Goal: Information Seeking & Learning: Learn about a topic

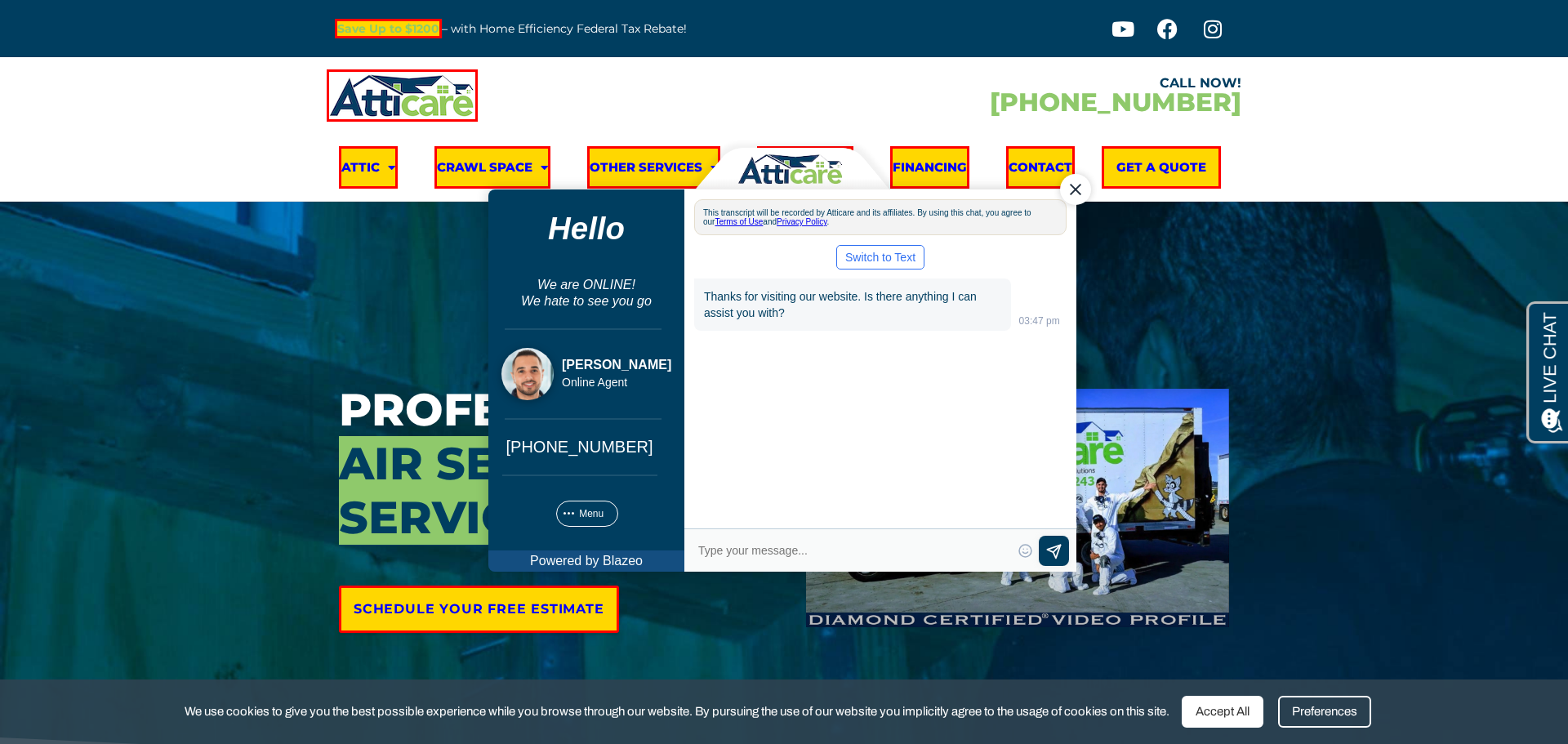
click at [1070, 195] on div "Close Chat" at bounding box center [1076, 189] width 31 height 31
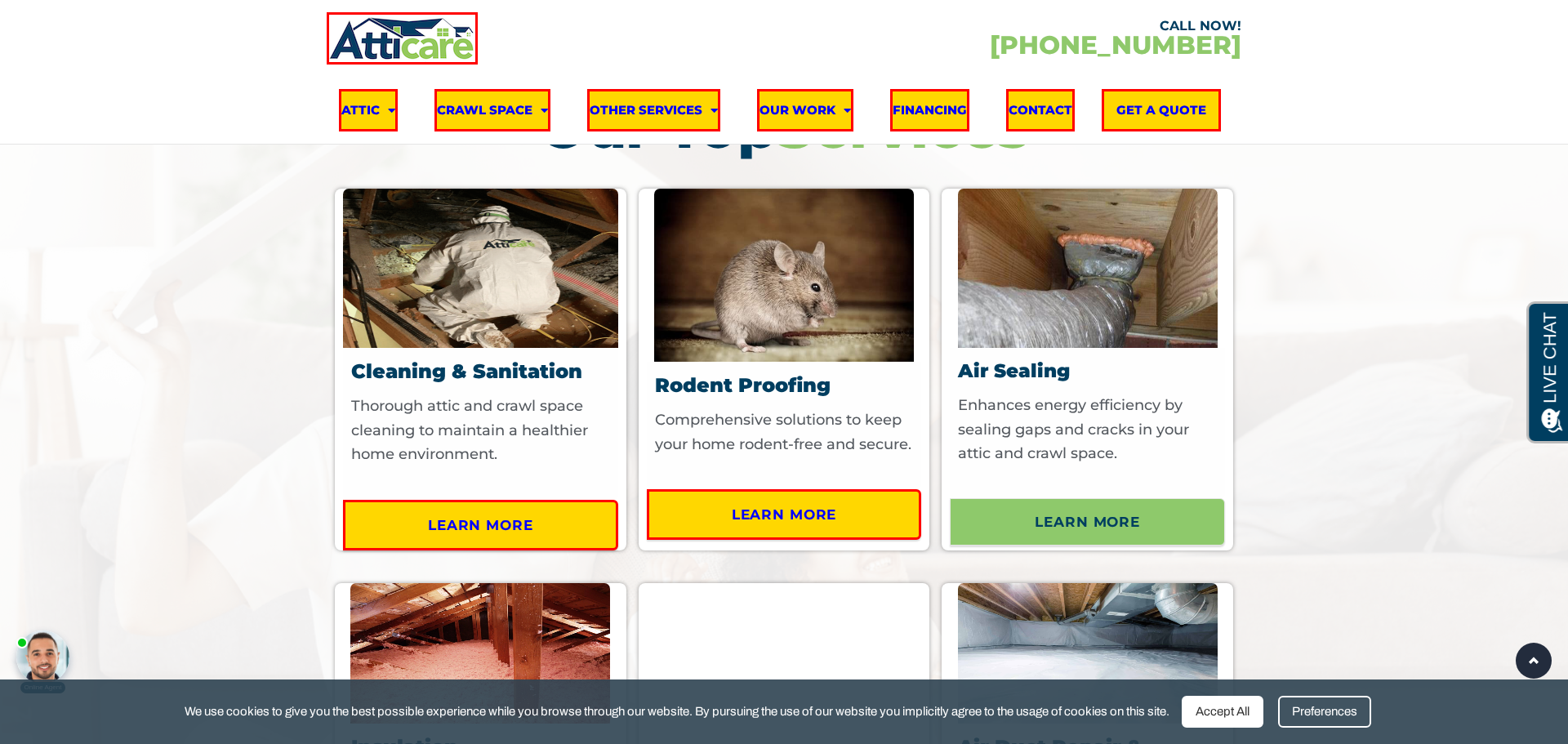
scroll to position [6383, 0]
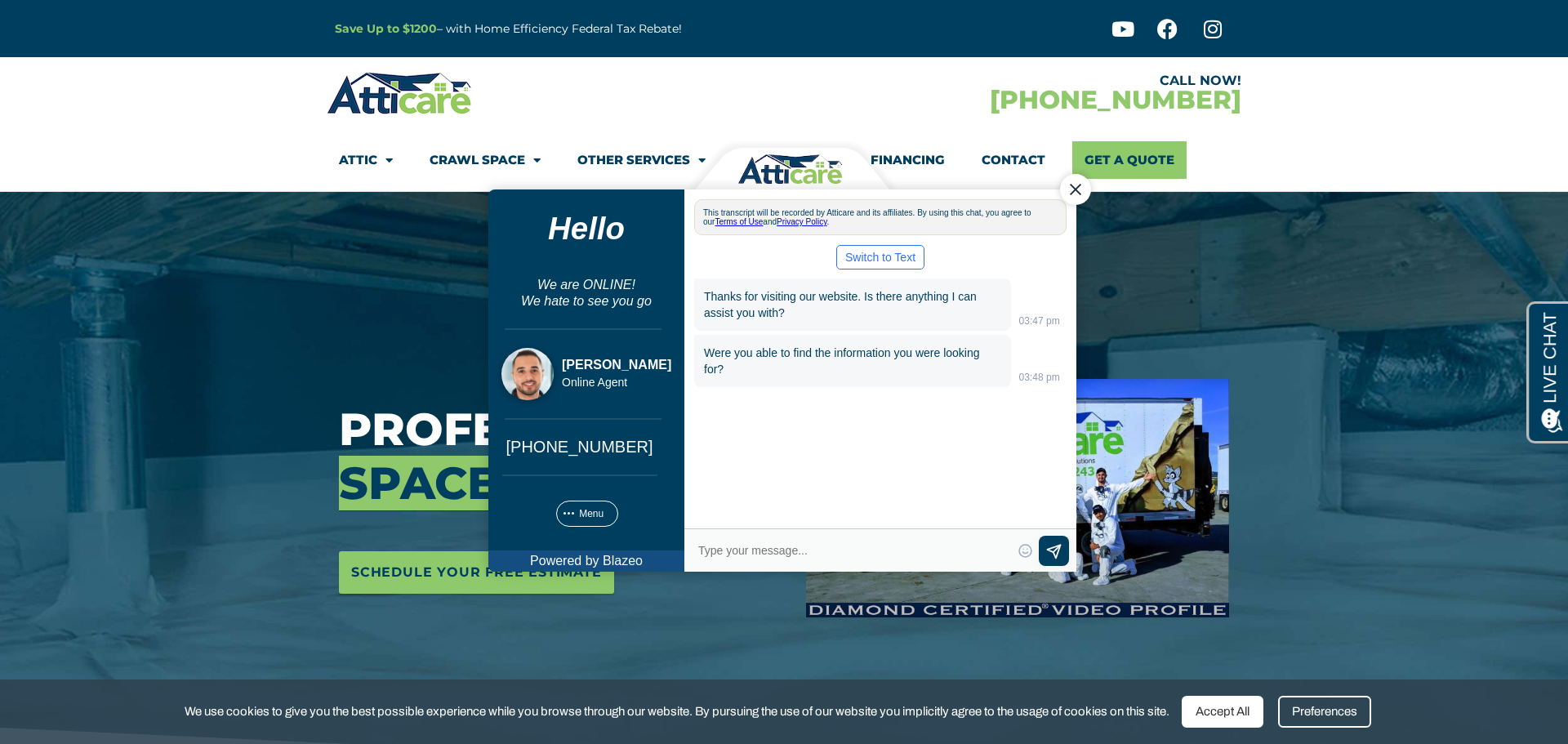
click at [1074, 187] on div "Close Chat" at bounding box center [1076, 189] width 31 height 31
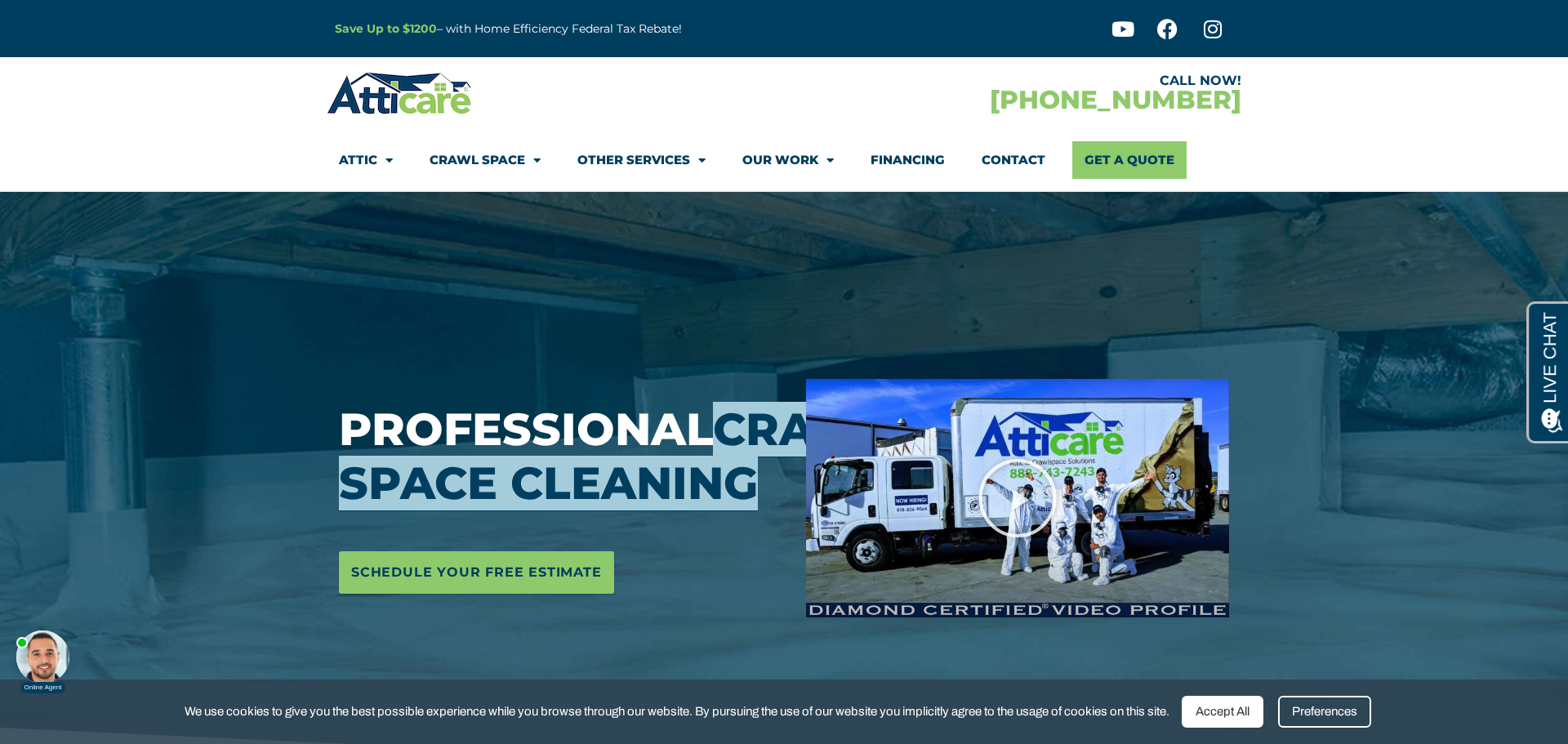
drag, startPoint x: 344, startPoint y: 450, endPoint x: 674, endPoint y: 503, distance: 334.2
click at [674, 503] on h3 "Professional Crawl Space Cleaning" at bounding box center [560, 456] width 443 height 108
copy span "Crawl Space Cleaning"
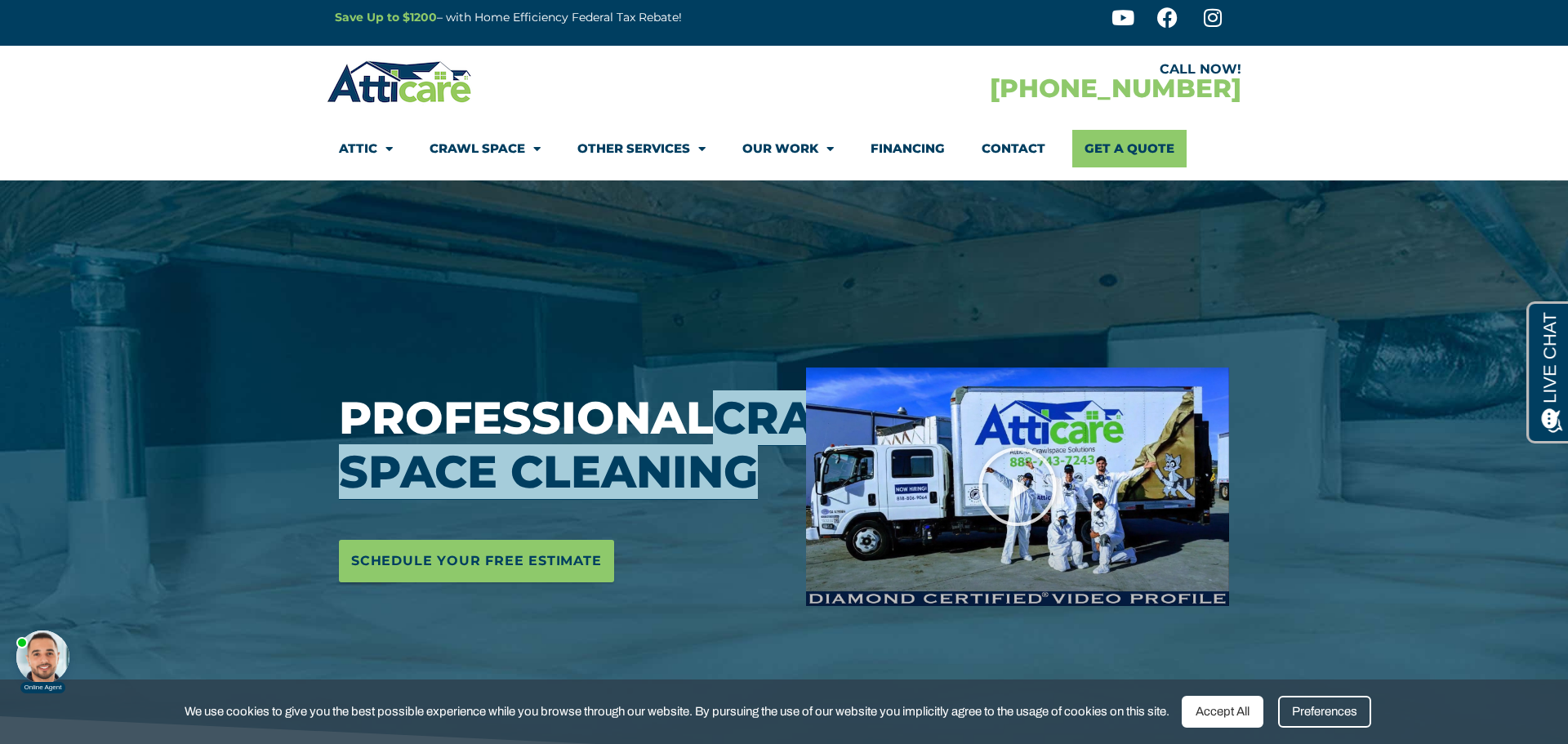
scroll to position [7, 0]
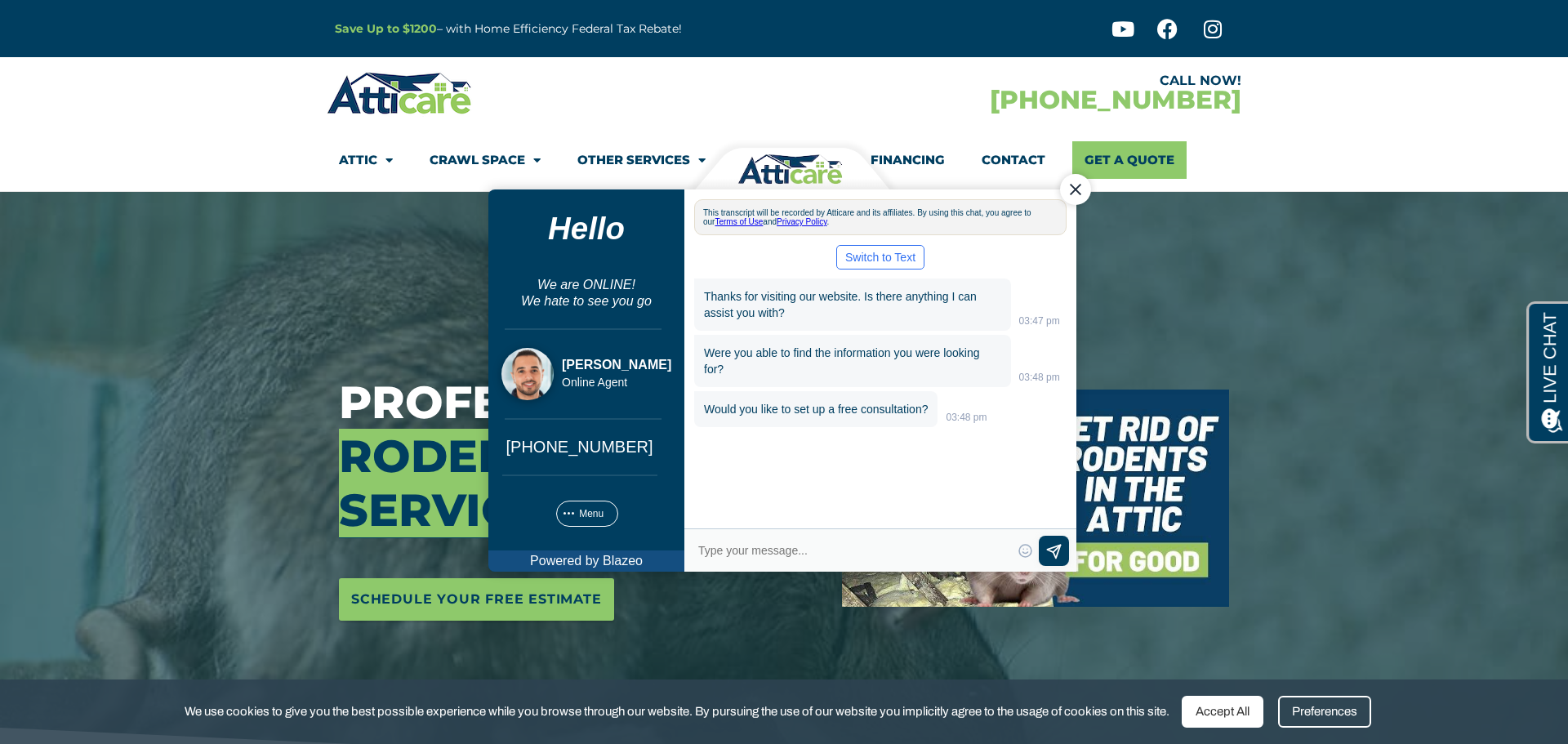
click at [1071, 185] on div "Close Chat" at bounding box center [1076, 189] width 31 height 31
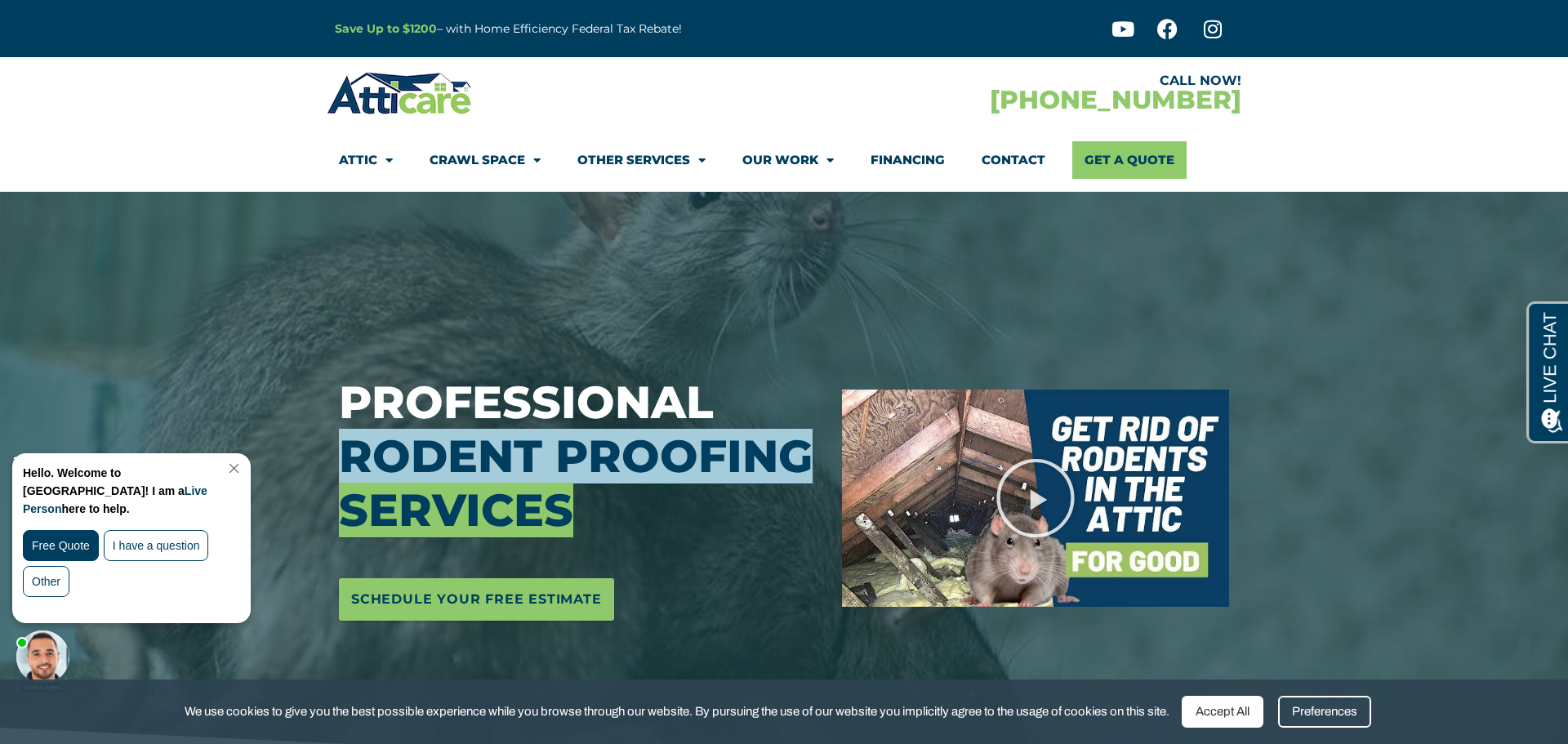
drag, startPoint x: 345, startPoint y: 447, endPoint x: 800, endPoint y: 452, distance: 455.0
click at [800, 452] on span "Rodent Proofing Services" at bounding box center [576, 483] width 473 height 109
copy span "Rodent Proofing"
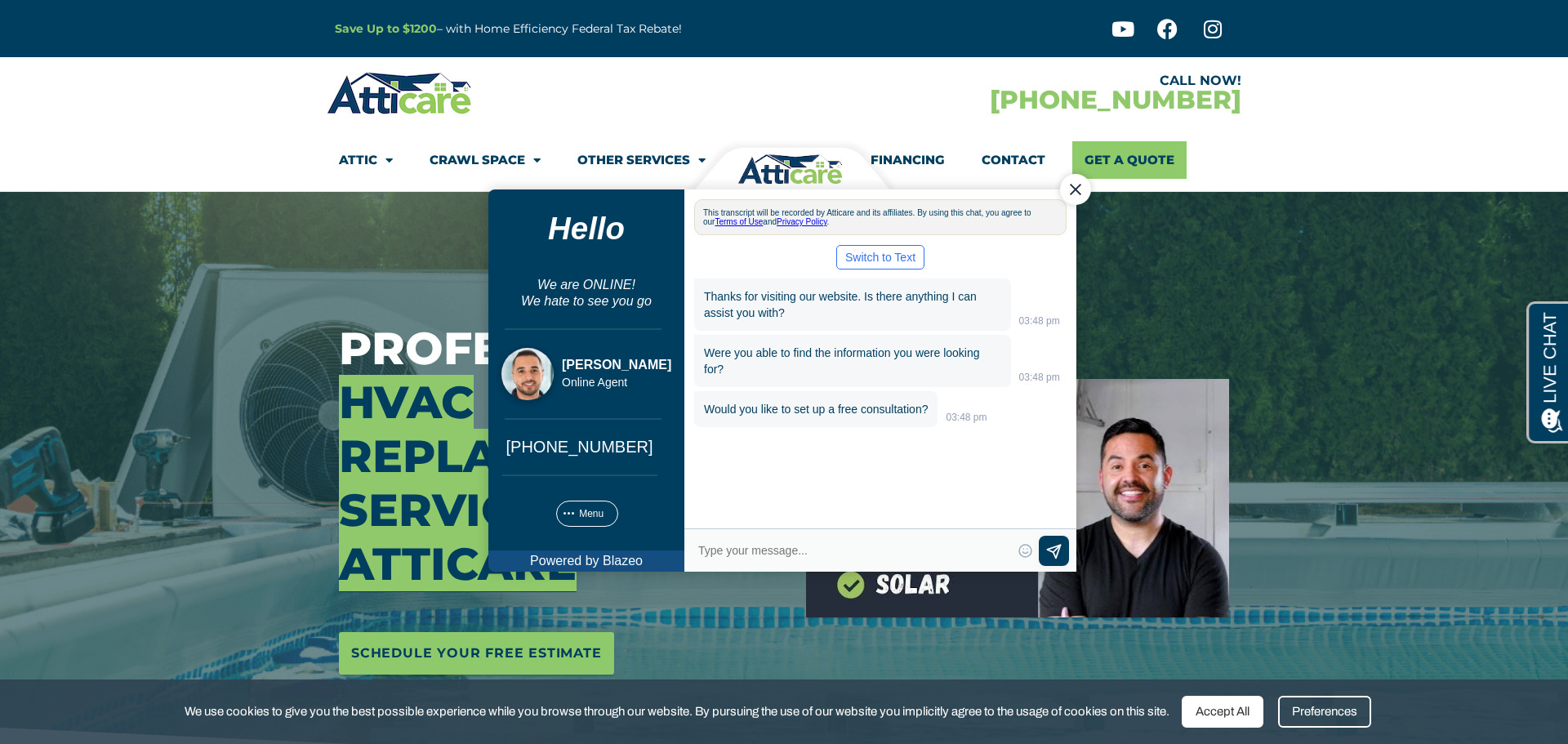
click at [1074, 191] on div "Close Chat" at bounding box center [1076, 189] width 31 height 31
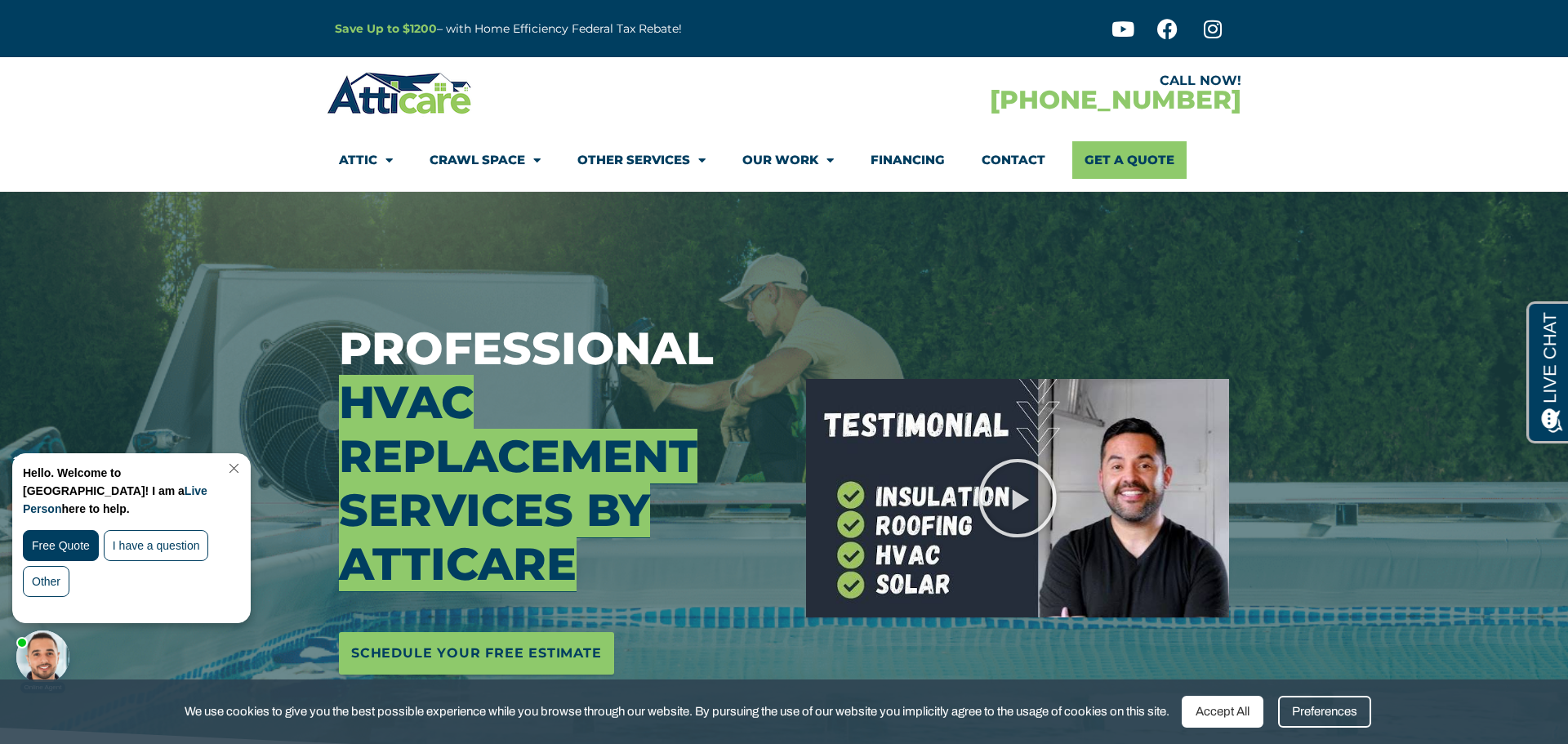
click at [794, 308] on div at bounding box center [1018, 498] width 448 height 613
click at [242, 469] on link "Close Chat" at bounding box center [232, 468] width 22 height 12
click at [243, 471] on link "Close Chat" at bounding box center [232, 468] width 22 height 12
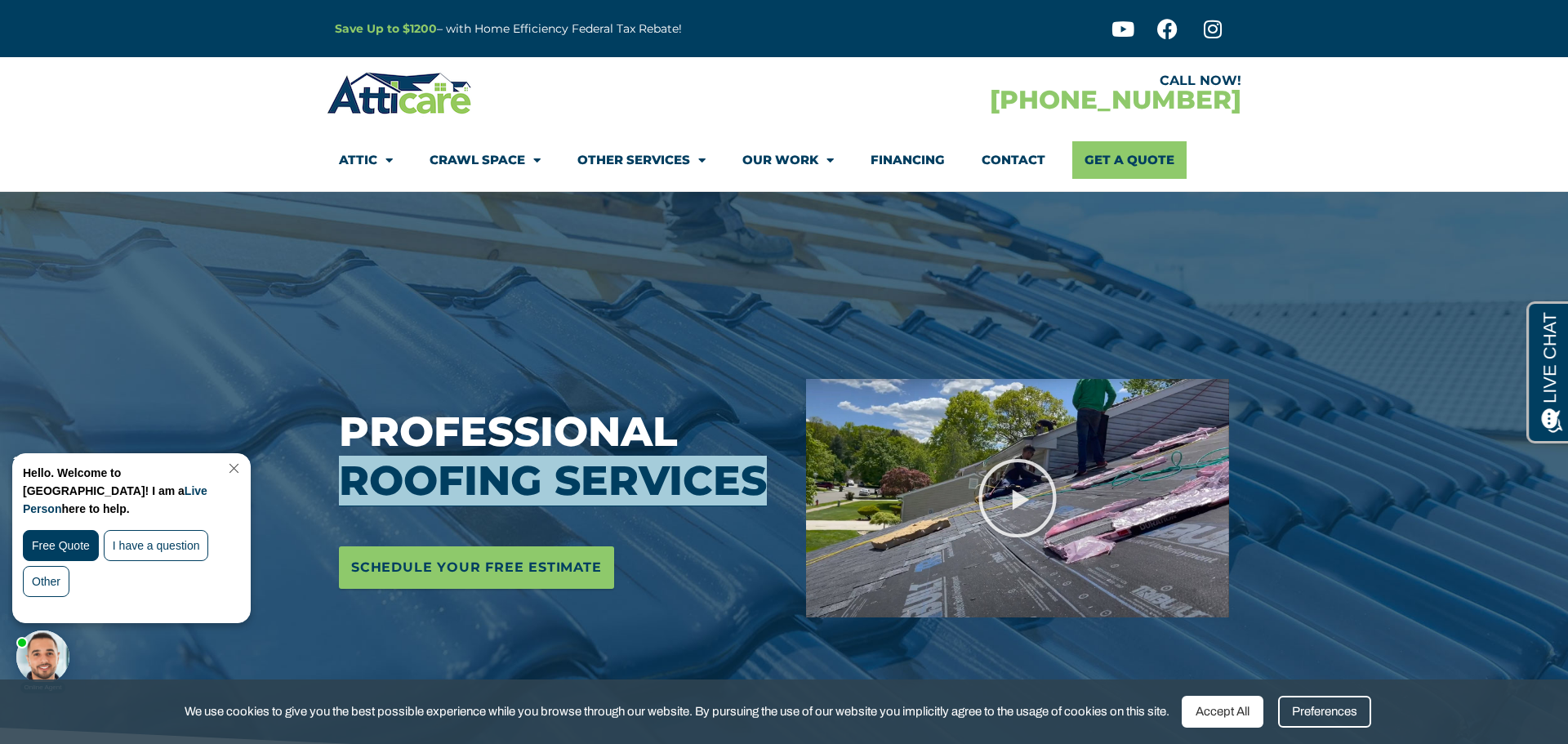
drag, startPoint x: 343, startPoint y: 479, endPoint x: 768, endPoint y: 489, distance: 425.1
click at [768, 489] on h3 "Professional Roofing Services" at bounding box center [560, 456] width 443 height 98
copy span "Roofing Services"
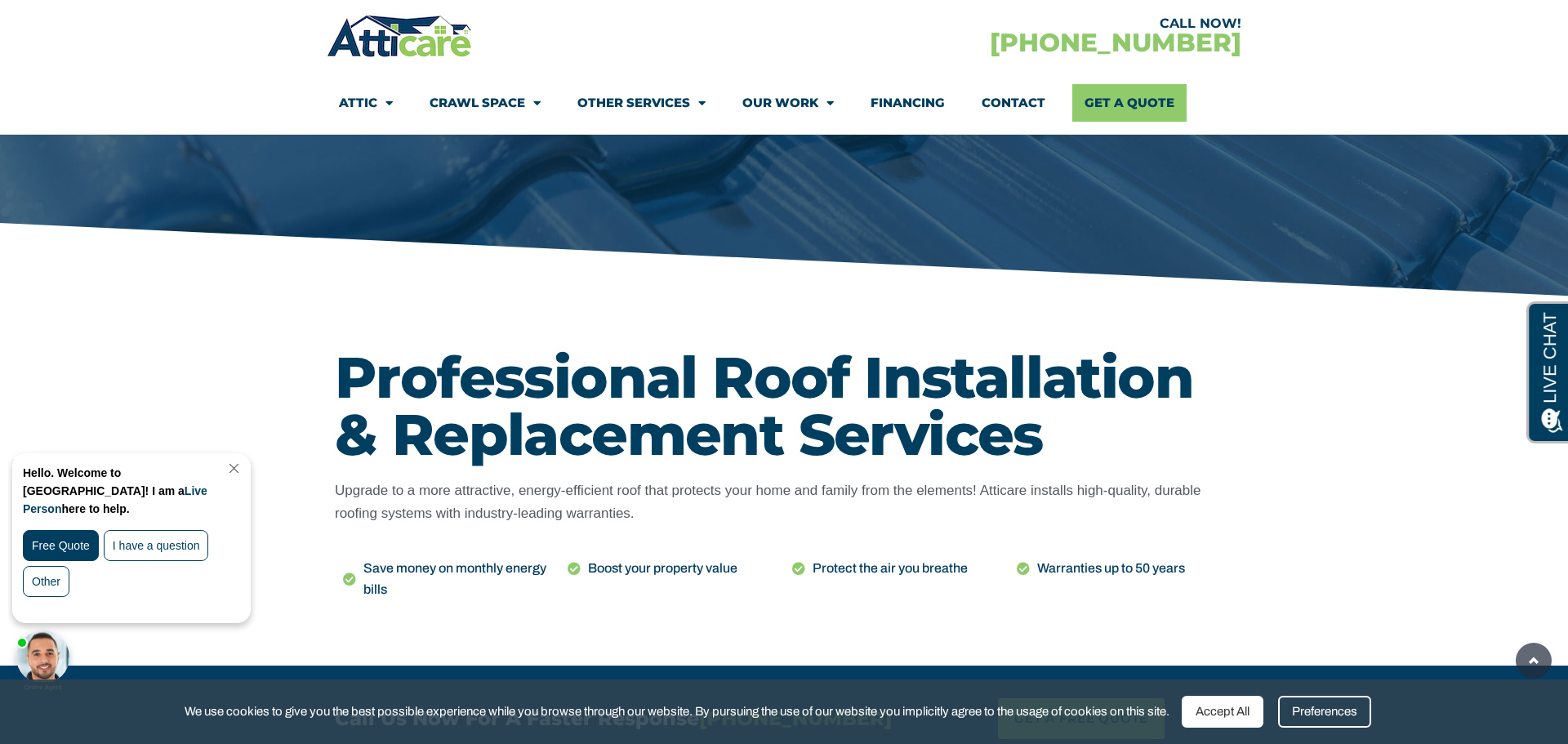
scroll to position [516, 0]
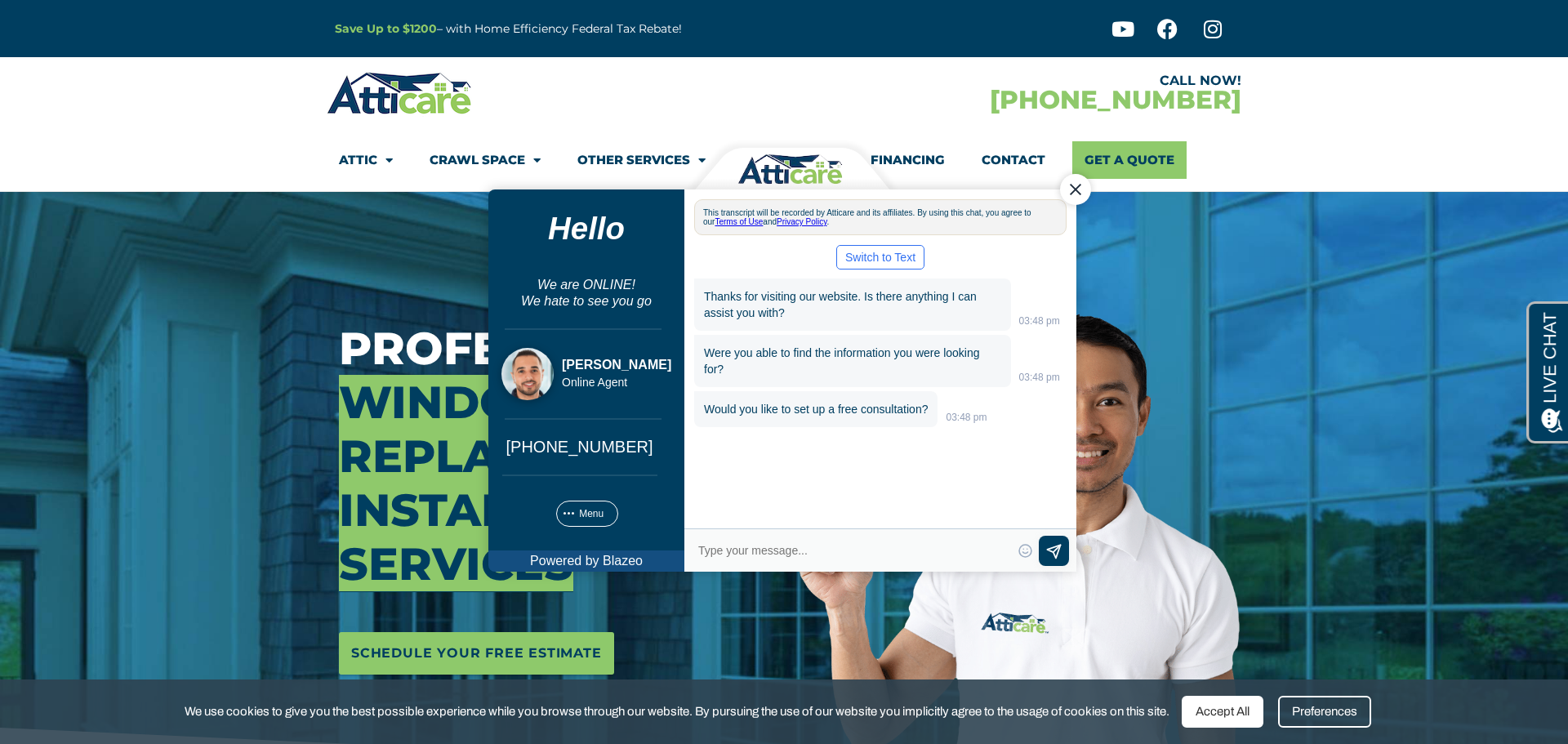
click at [1077, 193] on div "Close Chat" at bounding box center [1076, 189] width 31 height 31
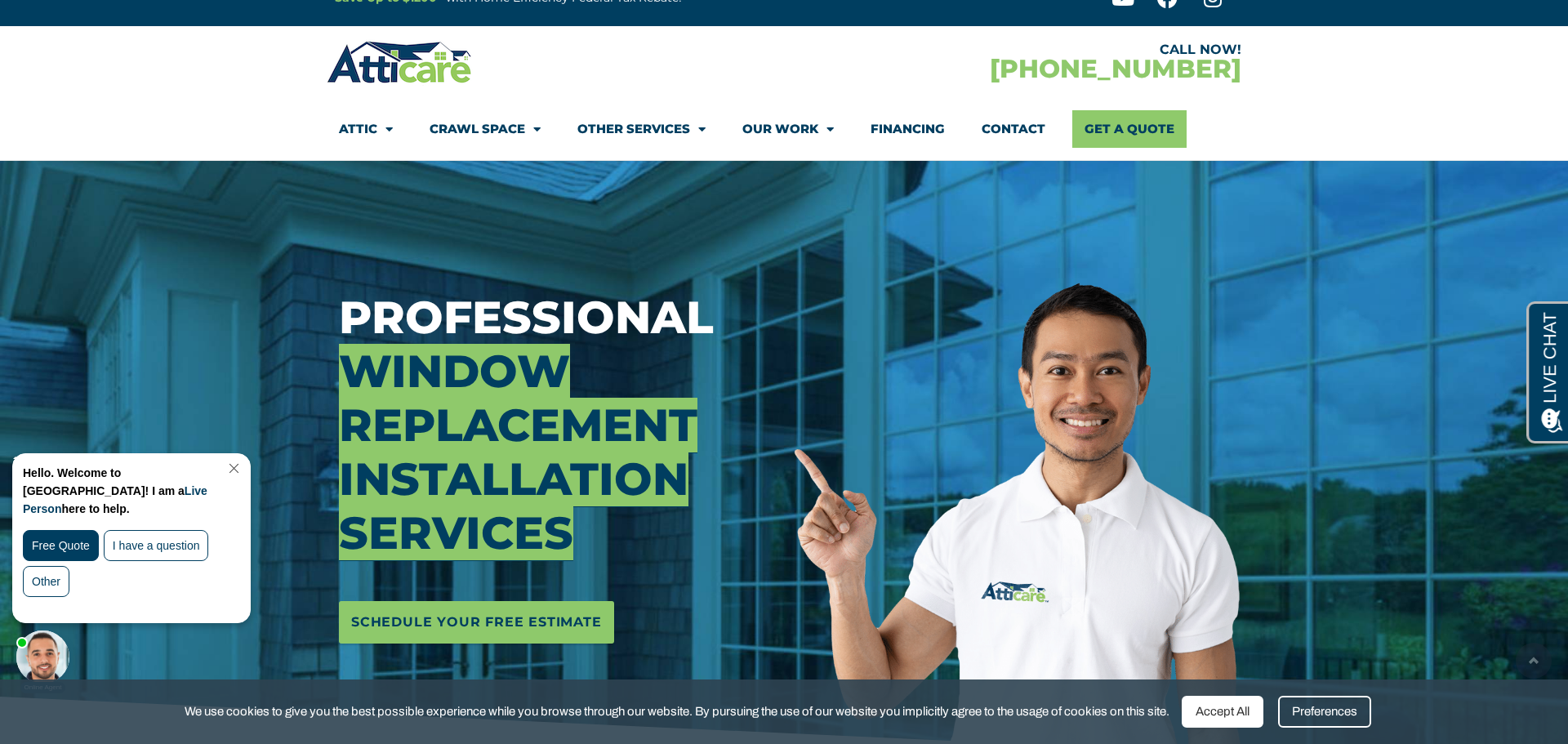
scroll to position [18, 0]
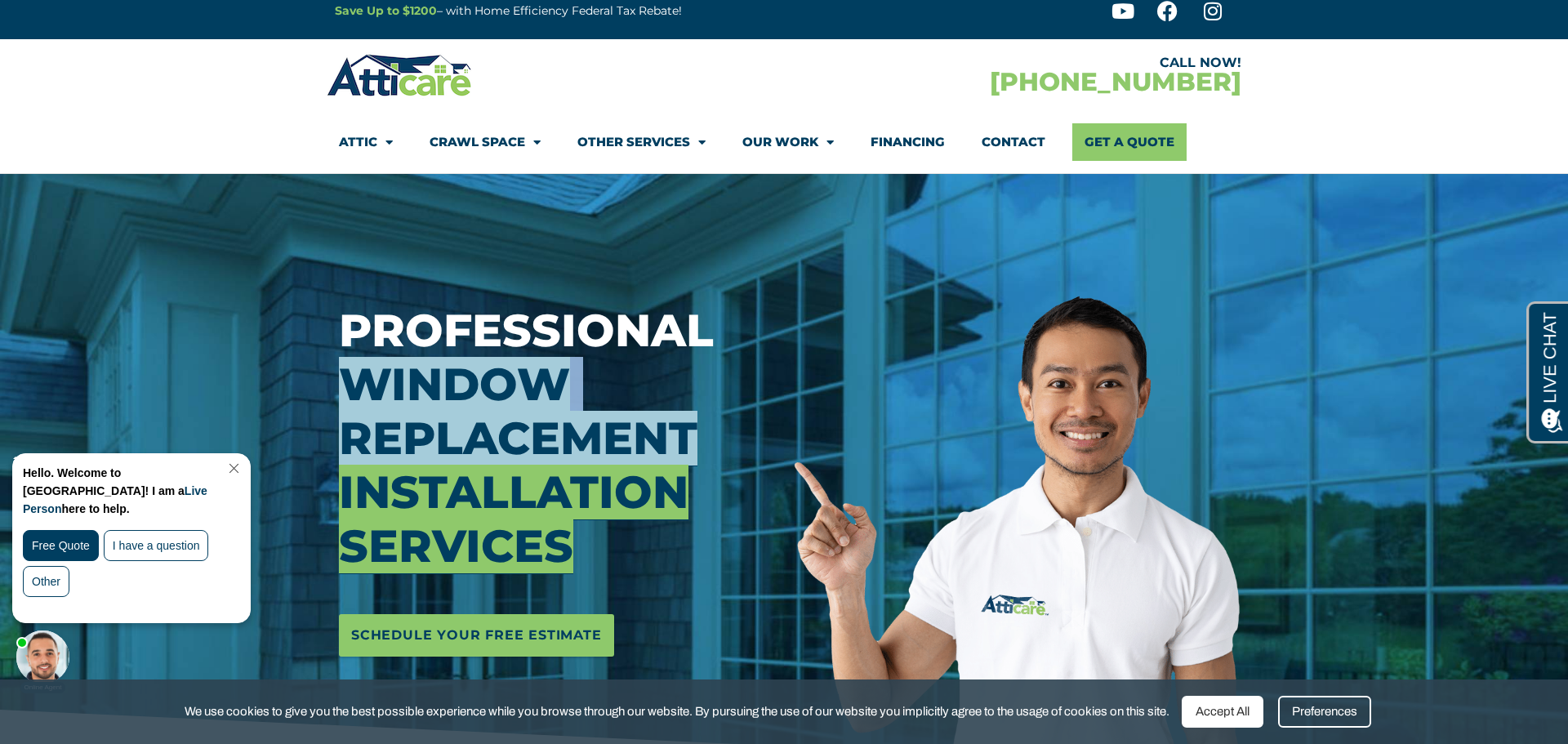
drag, startPoint x: 342, startPoint y: 375, endPoint x: 704, endPoint y: 450, distance: 369.7
click at [704, 450] on h3 "Professional Window Replacement Installation Services" at bounding box center [560, 438] width 443 height 270
copy span "Window Replacement"
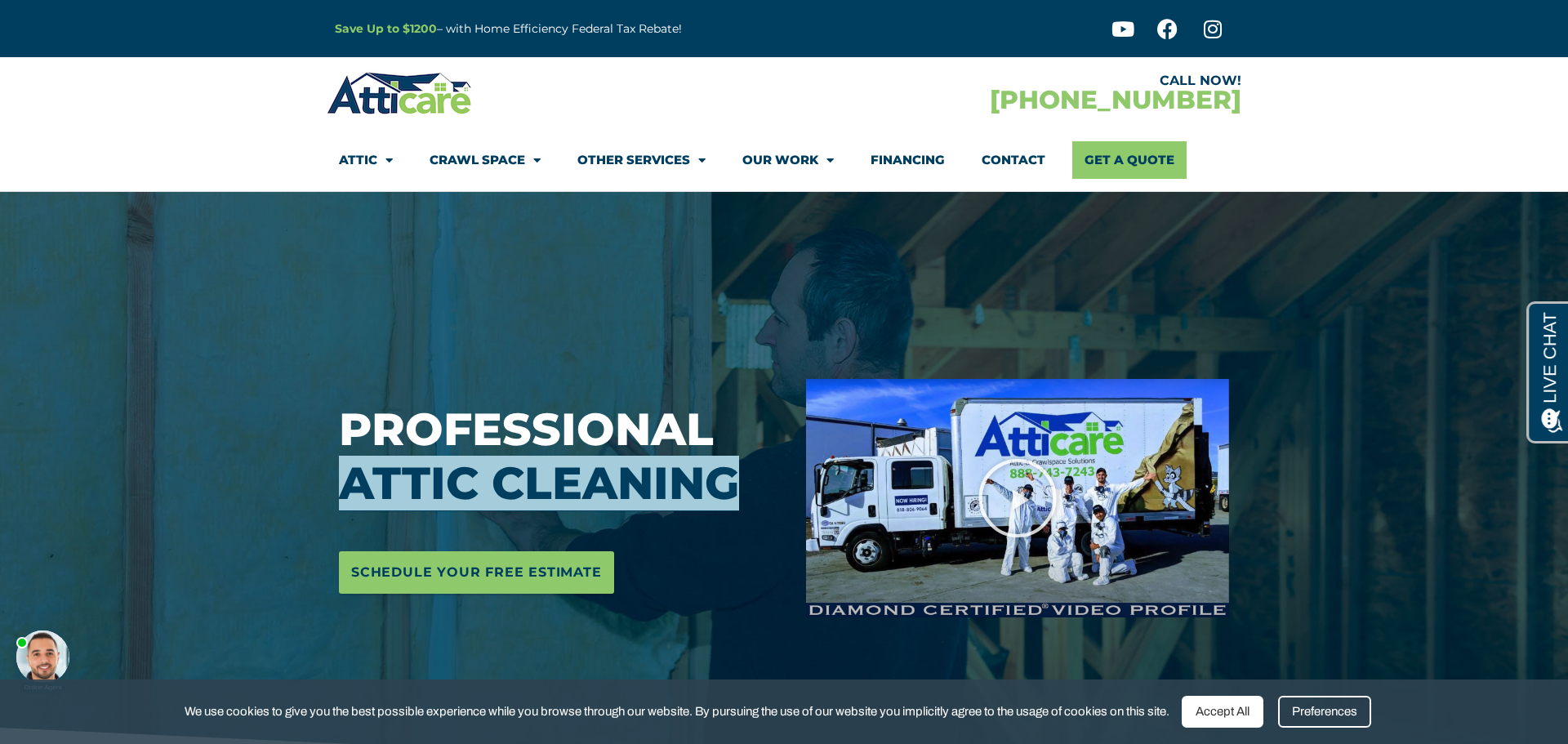
drag, startPoint x: 342, startPoint y: 487, endPoint x: 742, endPoint y: 479, distance: 400.1
click at [742, 479] on h3 "Professional Attic Cleaning" at bounding box center [560, 456] width 443 height 108
copy span "Attic Cleaning"
